Goal: Task Accomplishment & Management: Manage account settings

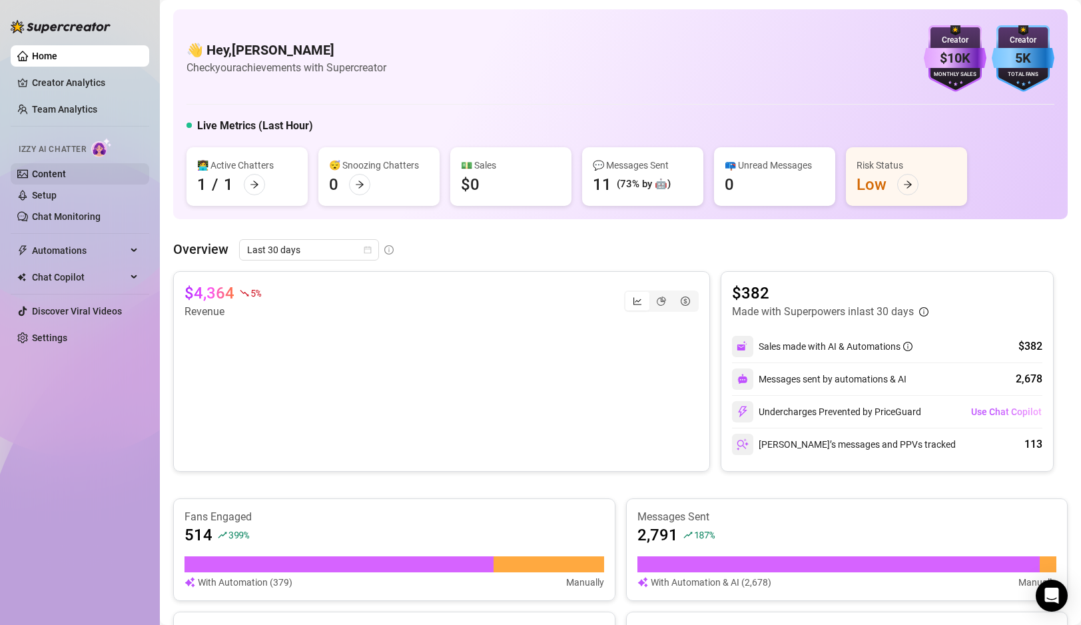
click at [57, 171] on link "Content" at bounding box center [49, 173] width 34 height 11
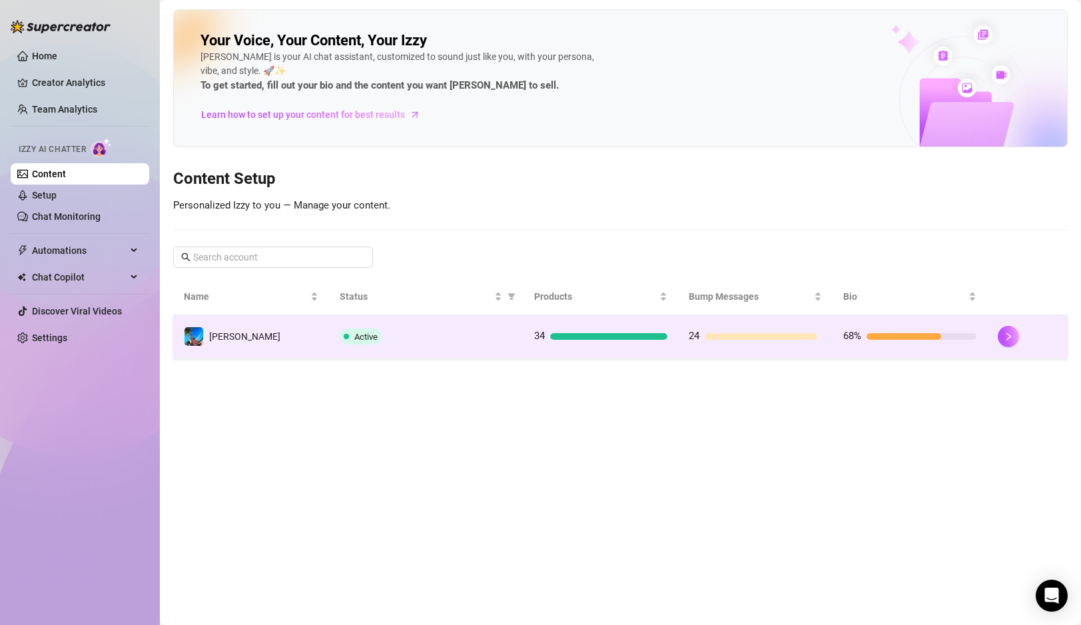
click at [489, 349] on td "Active" at bounding box center [426, 336] width 194 height 43
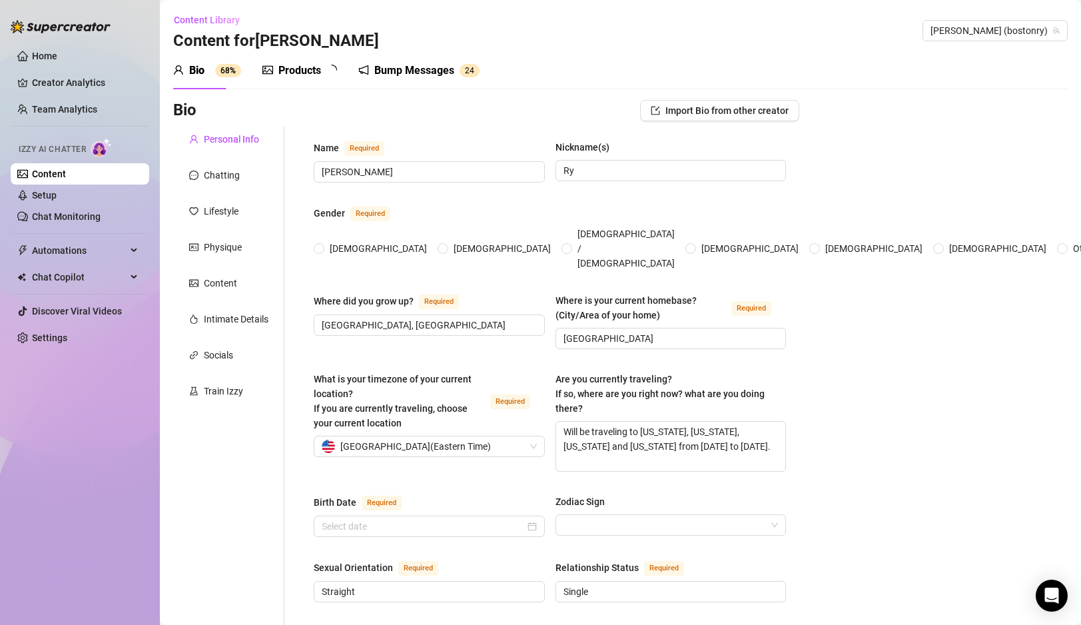
radio input "true"
type input "[DATE]"
click at [310, 75] on div "Products" at bounding box center [299, 71] width 43 height 16
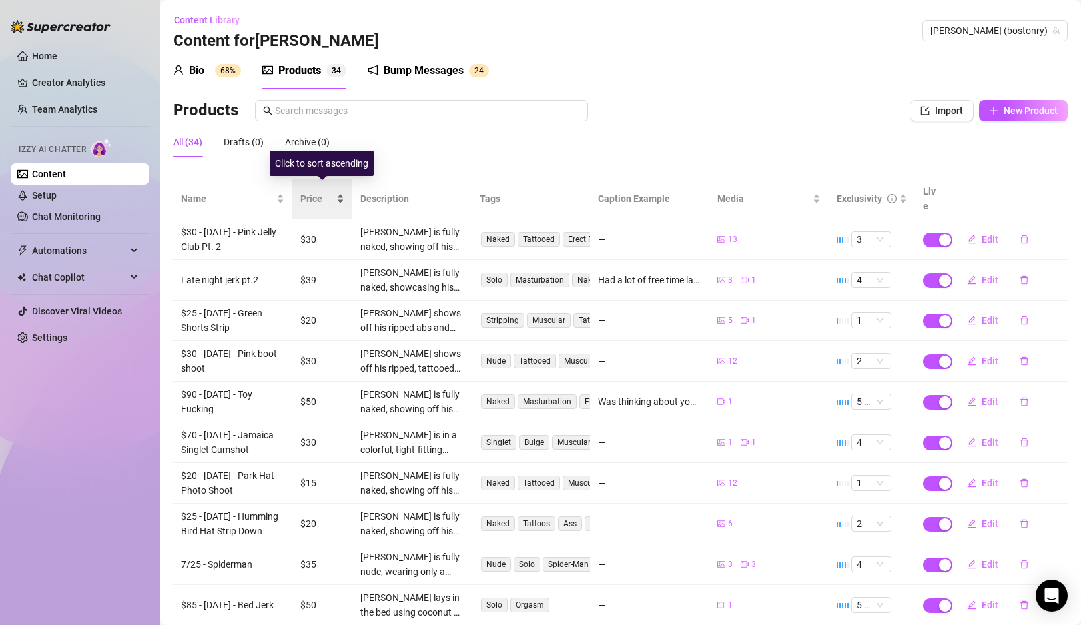
click at [341, 191] on div "Price" at bounding box center [322, 198] width 44 height 15
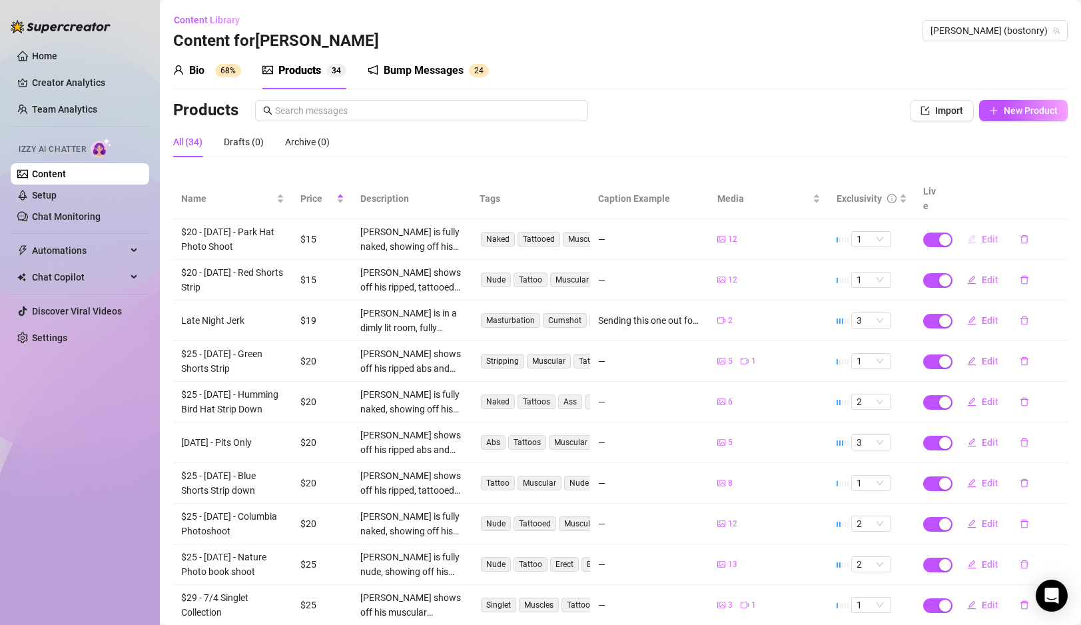
click at [984, 228] on button "Edit" at bounding box center [982, 238] width 53 height 21
type textarea "Type your message here..."
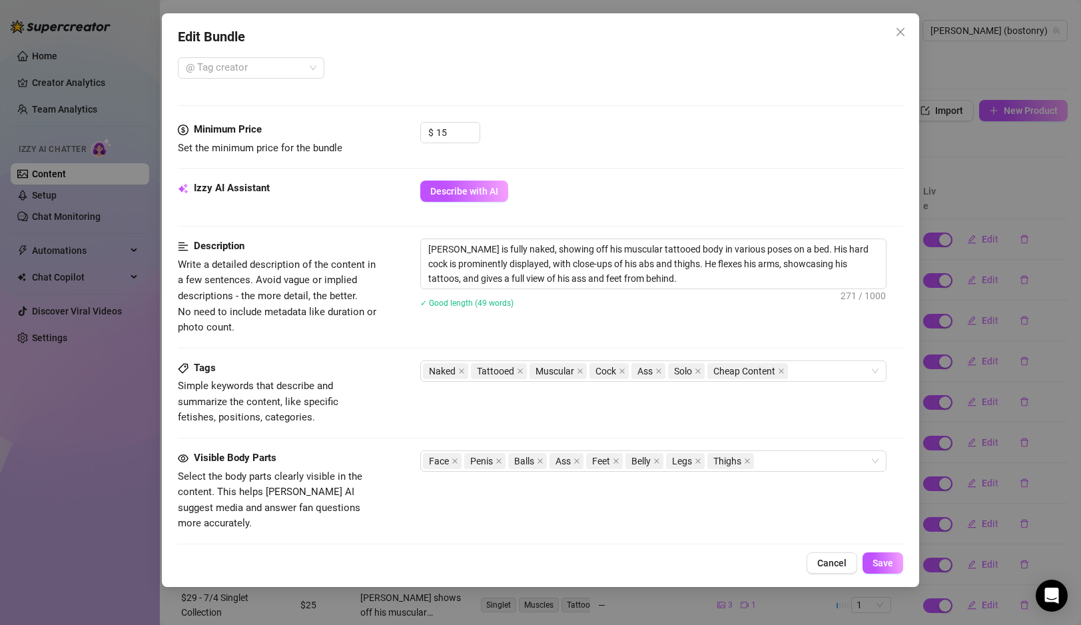
scroll to position [460, 0]
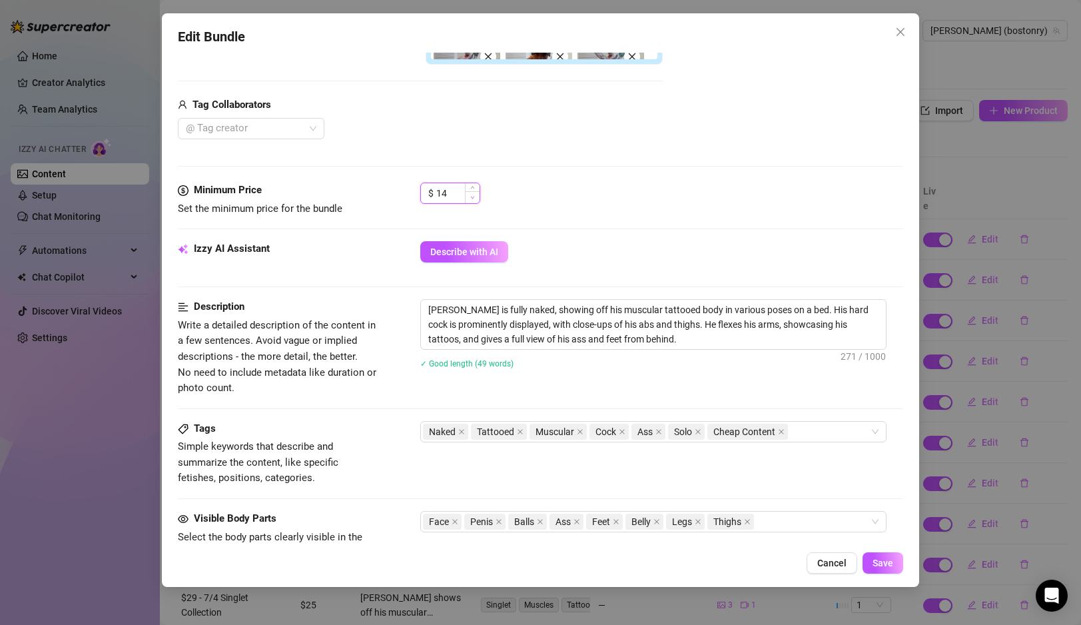
click at [470, 195] on icon "down" at bounding box center [472, 197] width 5 height 5
type input "10"
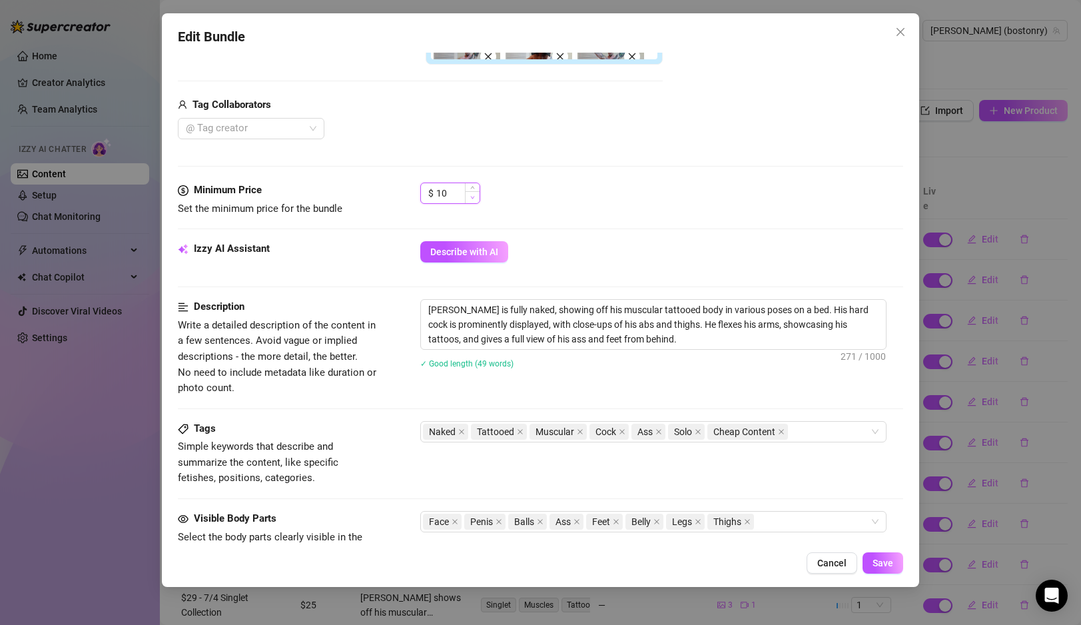
click at [470, 195] on icon "down" at bounding box center [472, 197] width 5 height 5
click at [882, 557] on span "Save" at bounding box center [882, 562] width 21 height 11
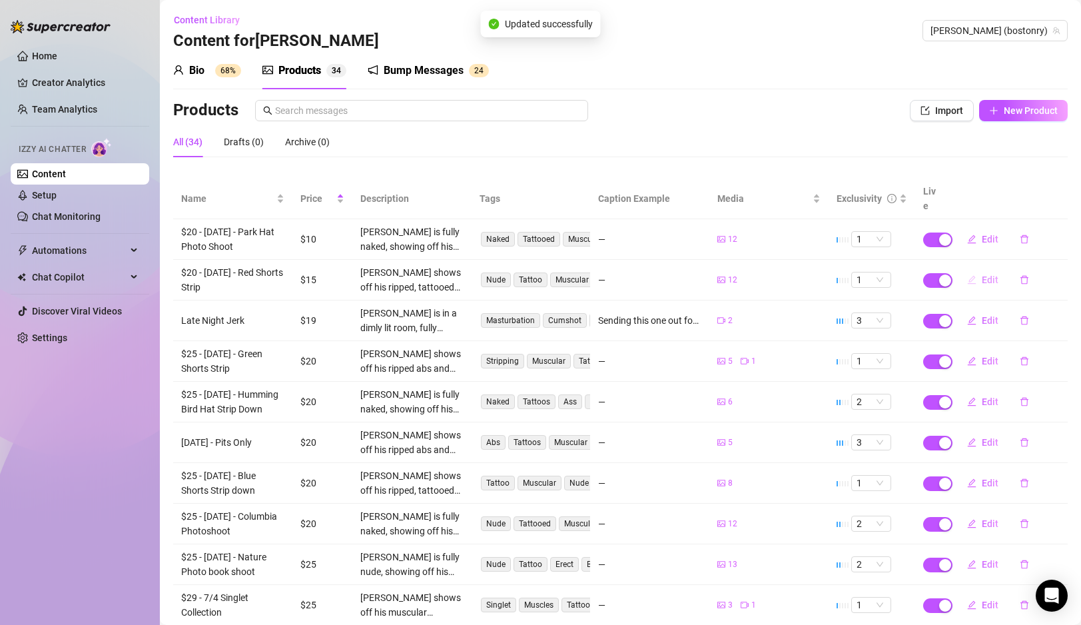
click at [990, 274] on span "Edit" at bounding box center [990, 279] width 17 height 11
type textarea "Type your message here..."
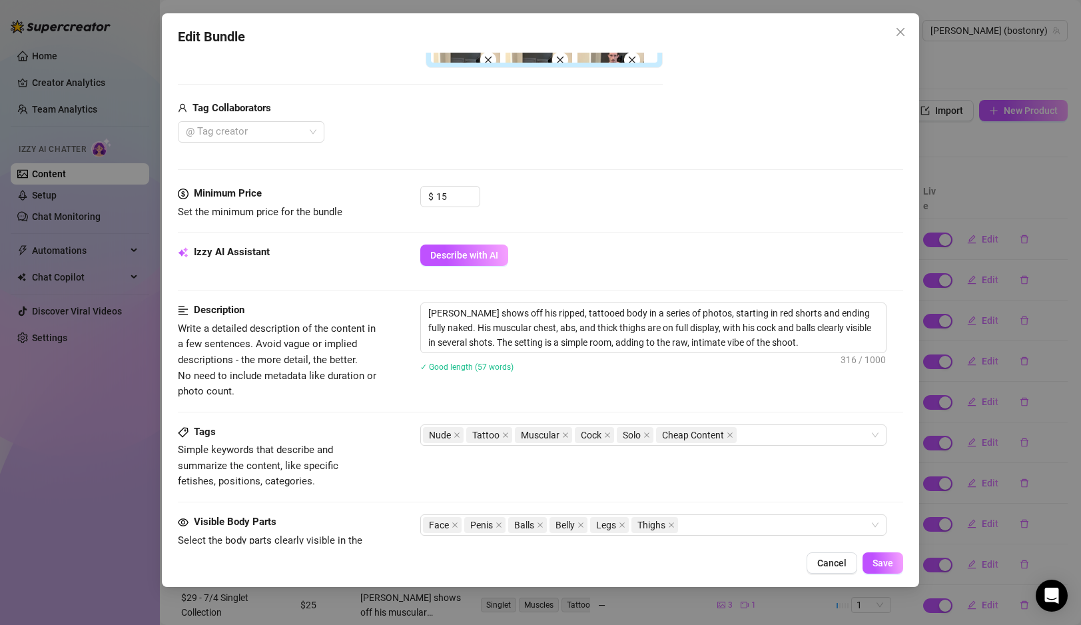
scroll to position [441, 0]
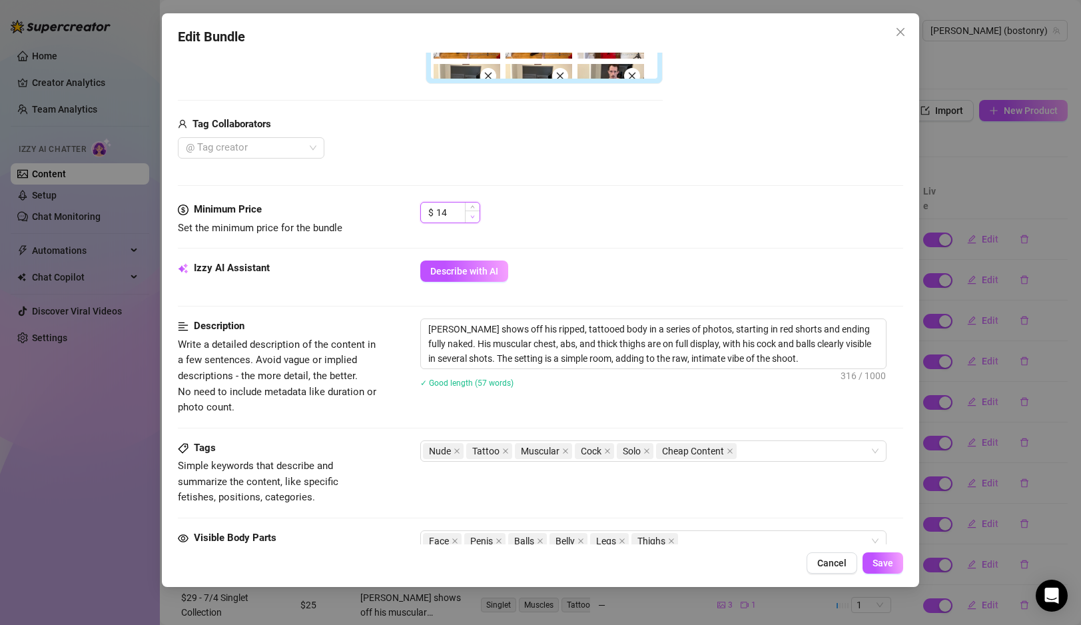
click at [472, 216] on icon "down" at bounding box center [472, 216] width 5 height 5
type input "10"
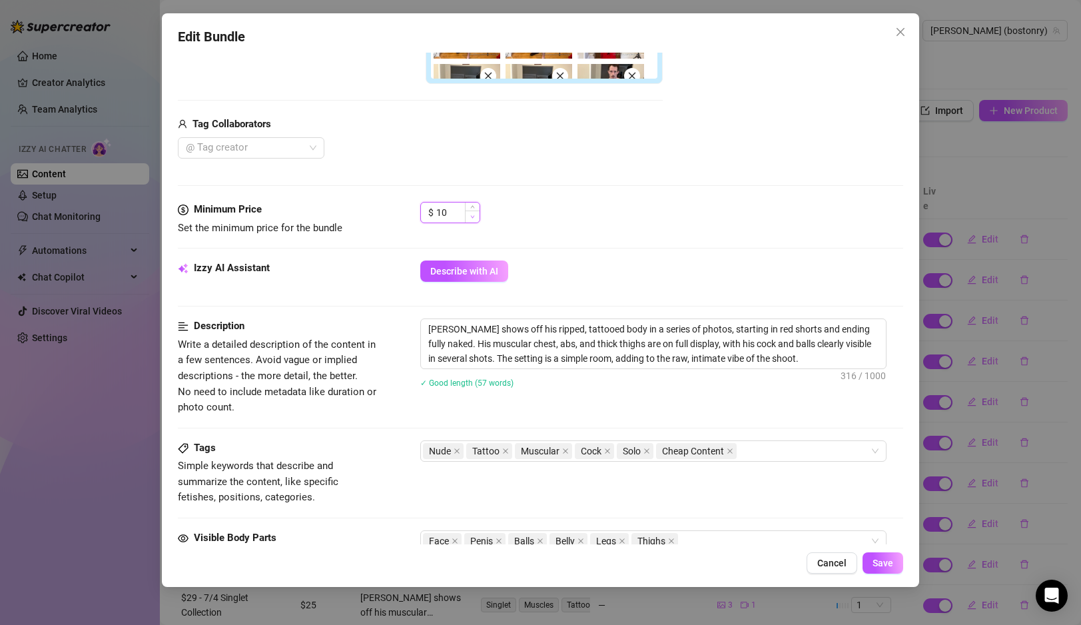
click at [472, 216] on icon "down" at bounding box center [472, 216] width 5 height 5
click at [885, 563] on span "Save" at bounding box center [882, 562] width 21 height 11
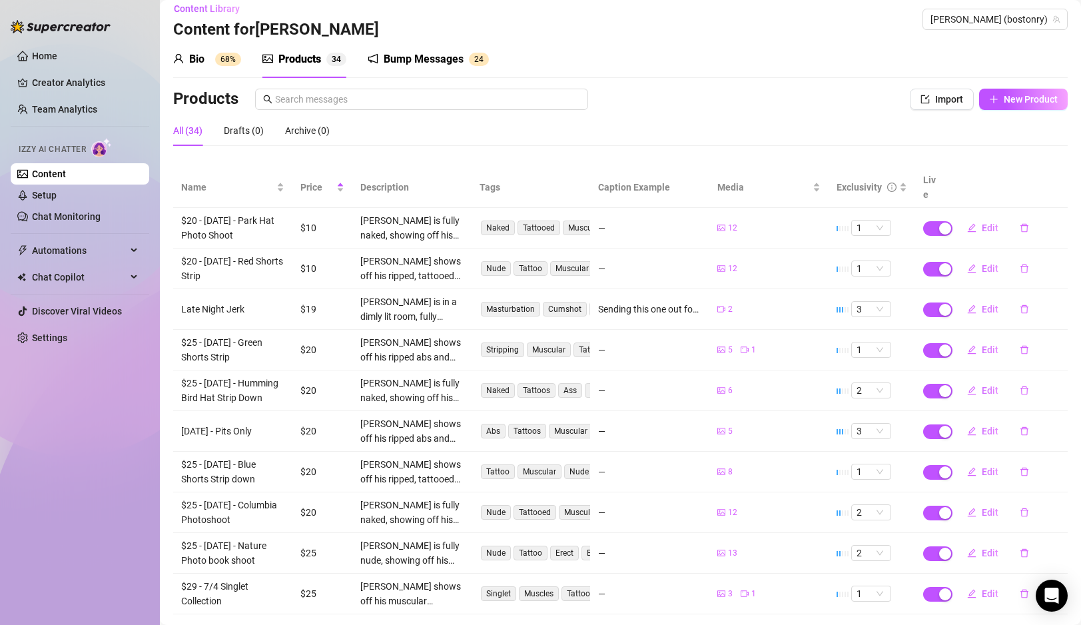
scroll to position [10, 0]
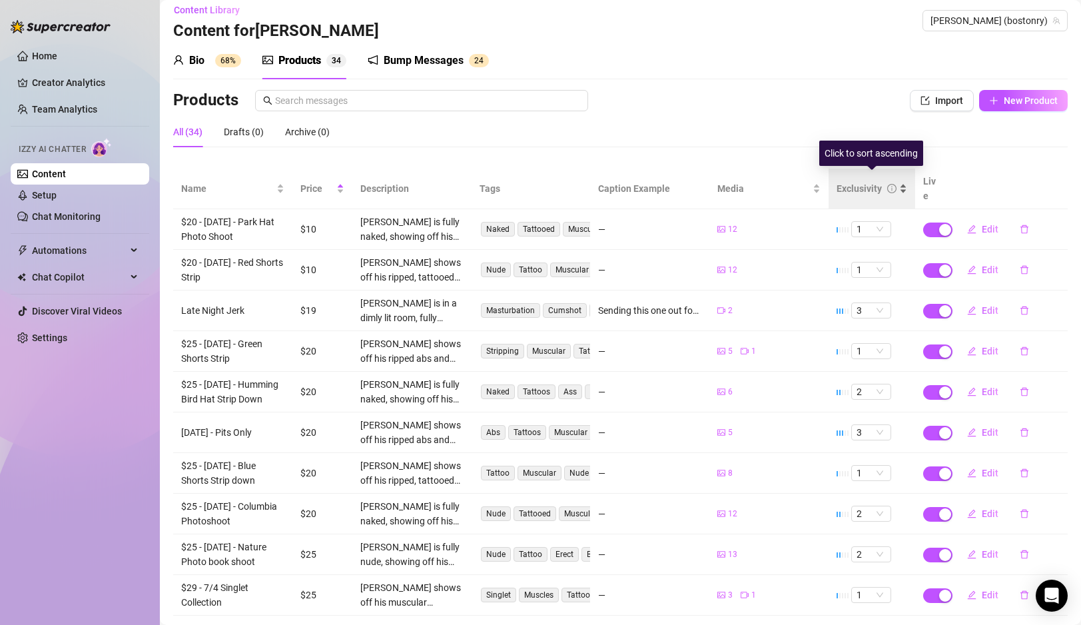
click at [902, 181] on div "Exclusivity" at bounding box center [871, 188] width 71 height 15
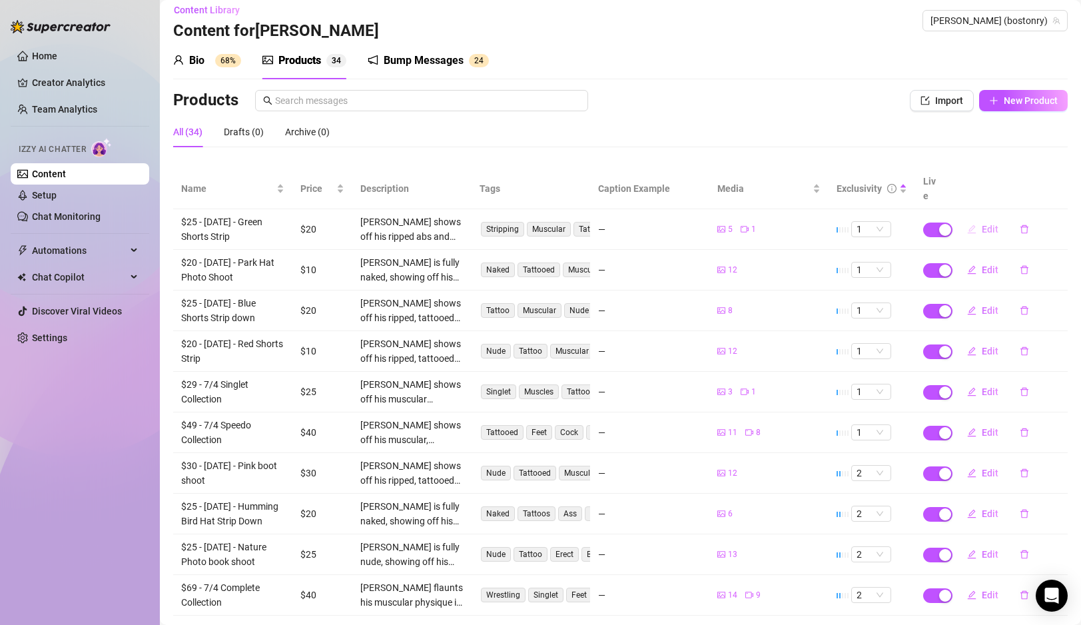
click at [984, 224] on span "Edit" at bounding box center [990, 229] width 17 height 11
type textarea "Type your message here..."
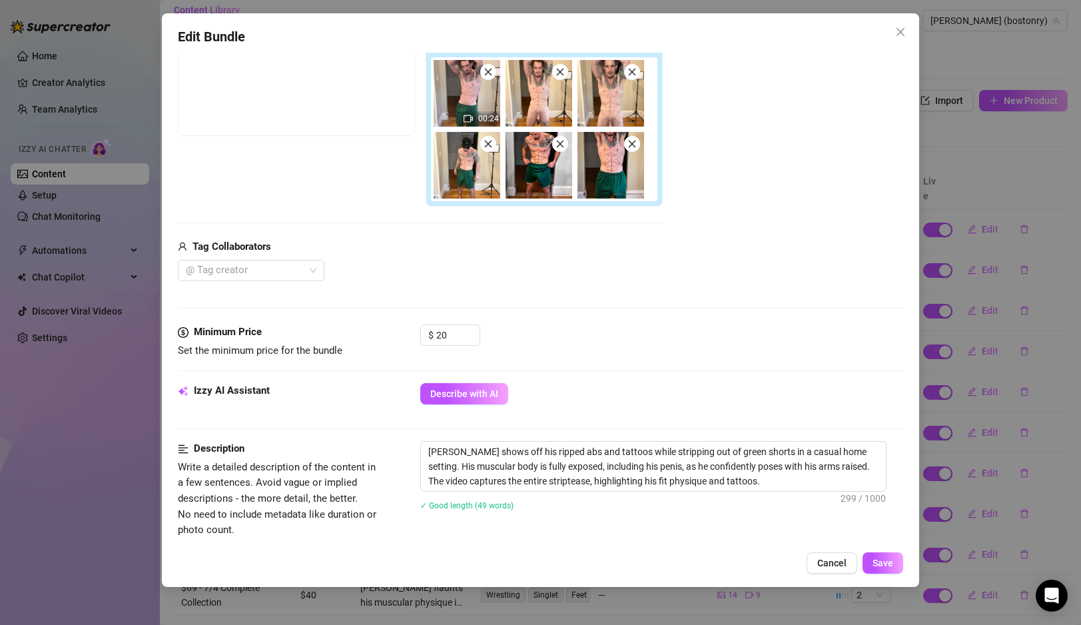
scroll to position [306, 0]
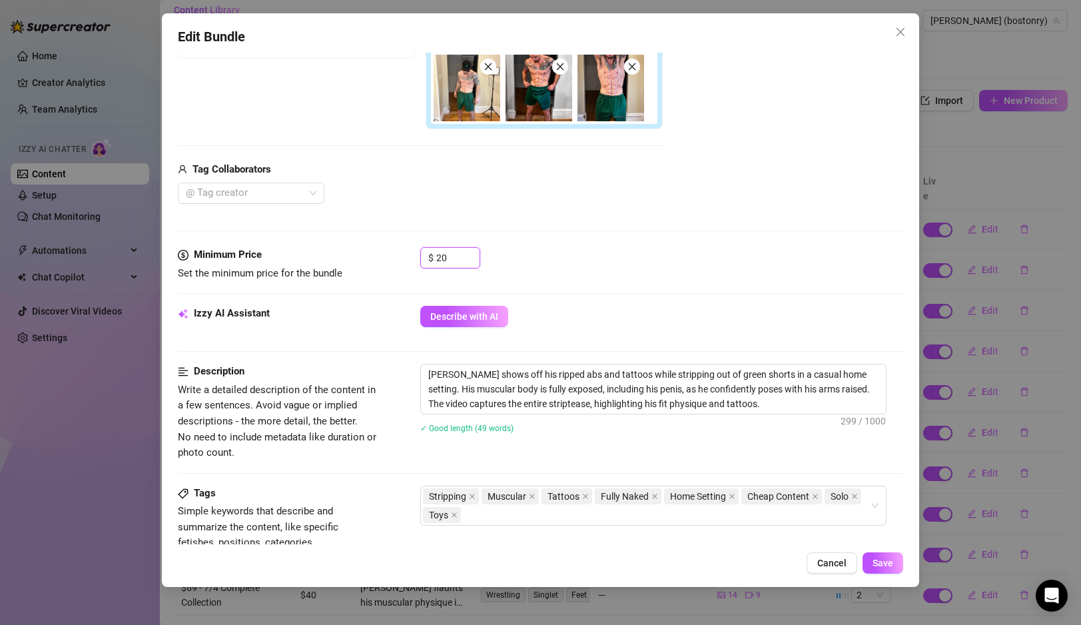
drag, startPoint x: 459, startPoint y: 260, endPoint x: 400, endPoint y: 254, distance: 59.6
click at [402, 255] on div "Minimum Price Set the minimum price for the bundle $ 20" at bounding box center [540, 264] width 724 height 34
type input "10"
click at [879, 562] on span "Save" at bounding box center [882, 562] width 21 height 11
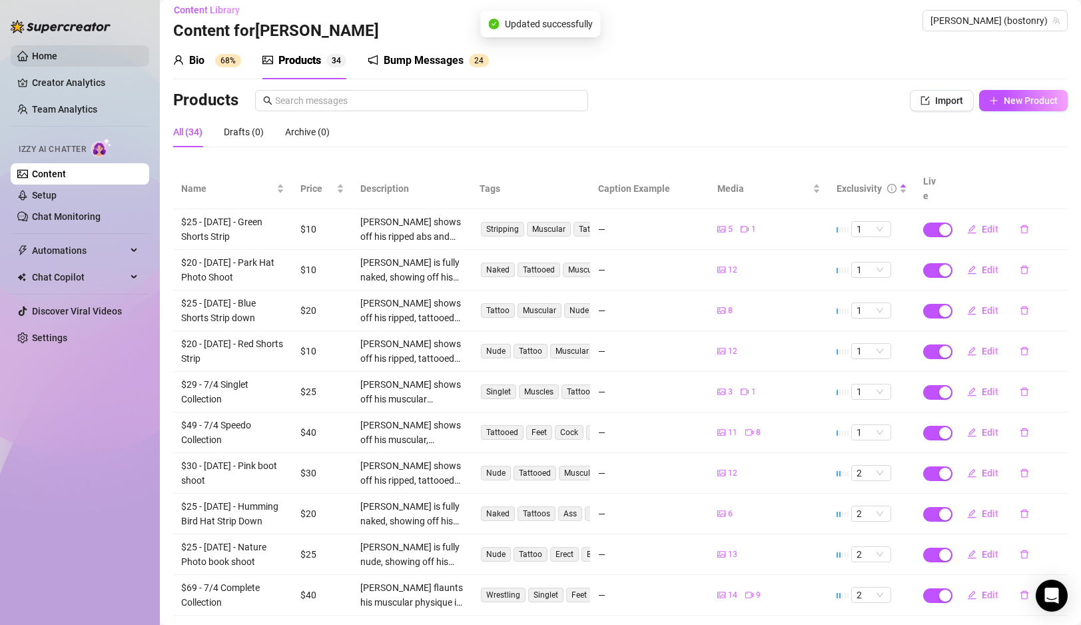
click at [57, 51] on link "Home" at bounding box center [44, 56] width 25 height 11
